Goal: Transaction & Acquisition: Purchase product/service

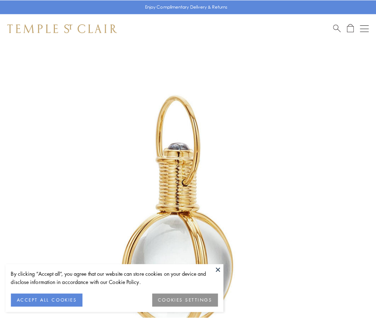
scroll to position [187, 0]
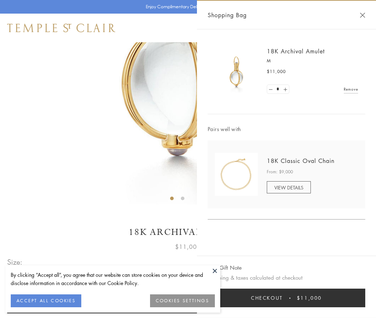
click at [286, 298] on button "Checkout $11,000" at bounding box center [285, 297] width 157 height 19
